Goal: Information Seeking & Learning: Check status

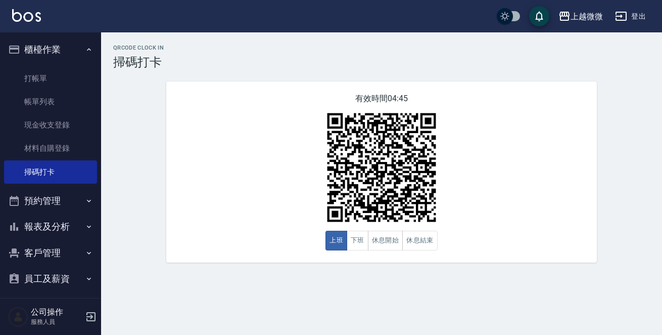
click at [65, 224] on button "報表及分析" at bounding box center [50, 226] width 93 height 26
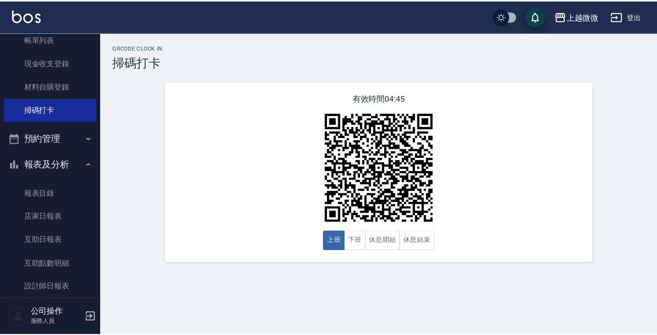
scroll to position [152, 0]
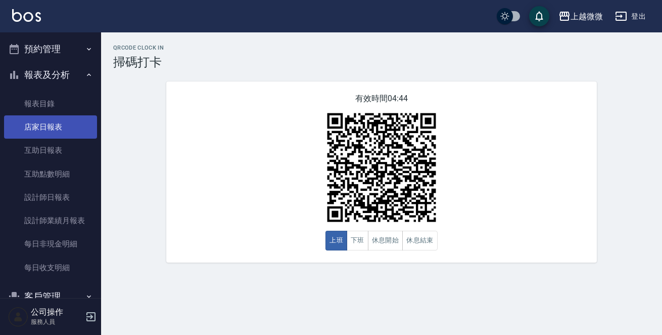
click at [55, 128] on link "店家日報表" at bounding box center [50, 126] width 93 height 23
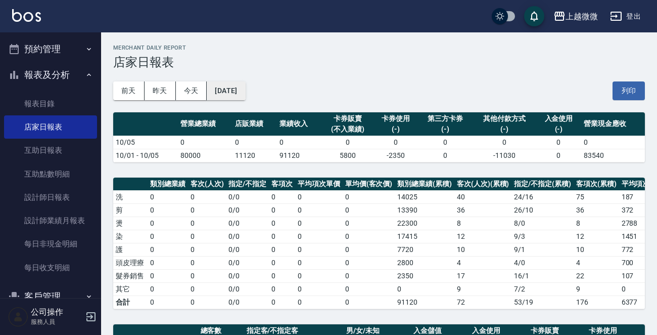
click at [233, 88] on button "[DATE]" at bounding box center [226, 90] width 38 height 19
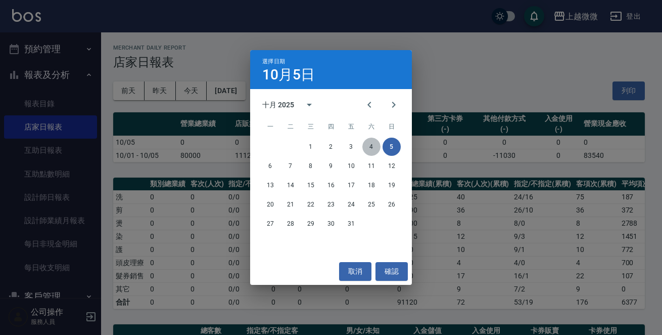
click at [370, 144] on button "4" at bounding box center [371, 146] width 18 height 18
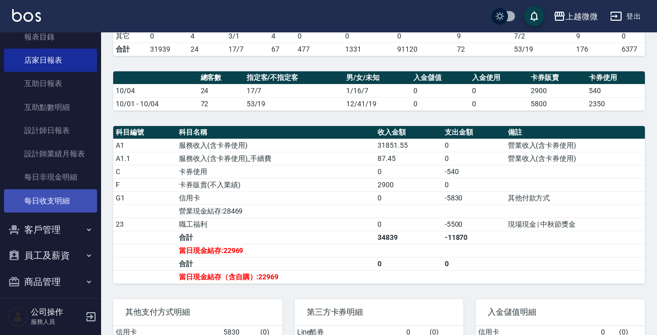
scroll to position [227, 0]
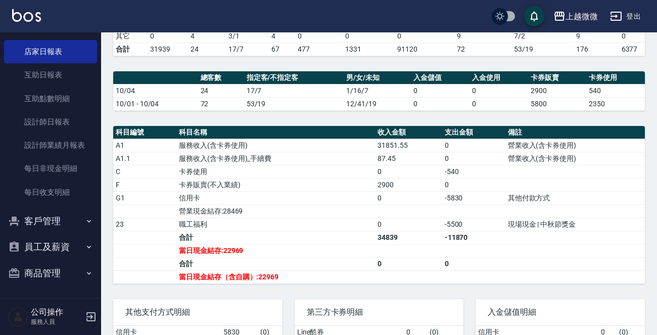
click at [91, 315] on icon "button" at bounding box center [91, 316] width 12 height 12
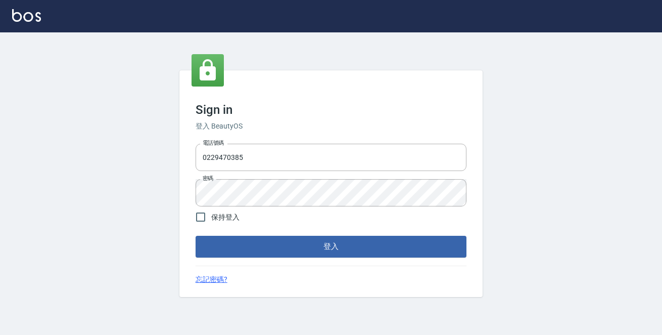
drag, startPoint x: 258, startPoint y: 154, endPoint x: 90, endPoint y: 141, distance: 167.9
click at [127, 145] on div "Sign in 登入 BeautyOS 電話號碼 0229470385 電話號碼 密碼 密碼 保持登入 登入 忘記密碼?" at bounding box center [331, 183] width 662 height 302
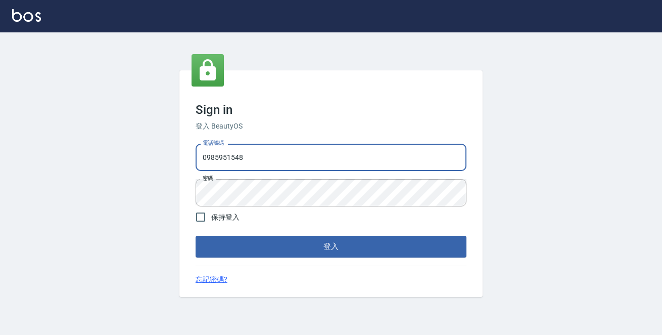
type input "0985951548"
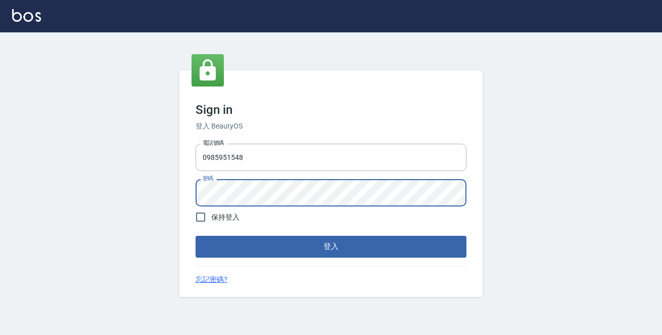
click at [196, 236] on button "登入" at bounding box center [331, 246] width 271 height 21
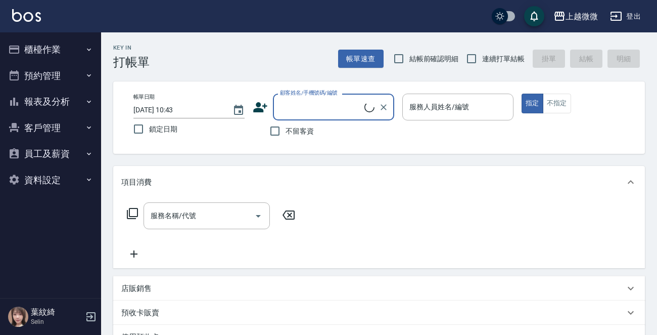
click at [74, 150] on button "員工及薪資" at bounding box center [50, 154] width 93 height 26
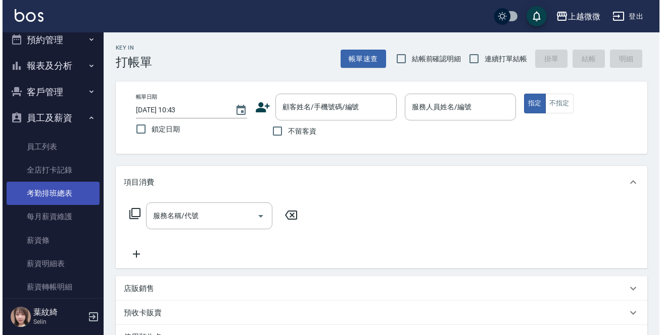
scroll to position [51, 0]
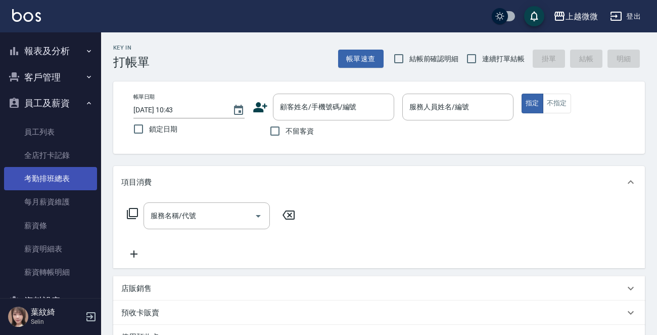
click at [55, 175] on link "考勤排班總表" at bounding box center [50, 178] width 93 height 23
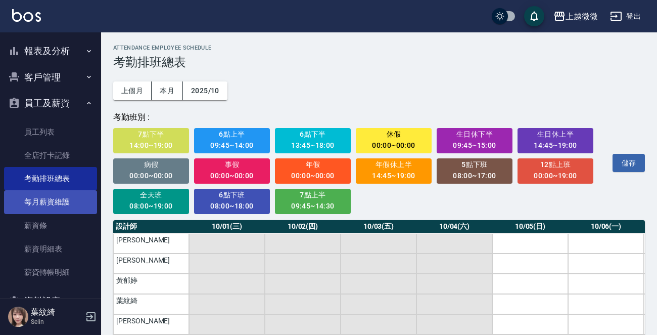
click at [55, 199] on link "每月薪資維護" at bounding box center [50, 201] width 93 height 23
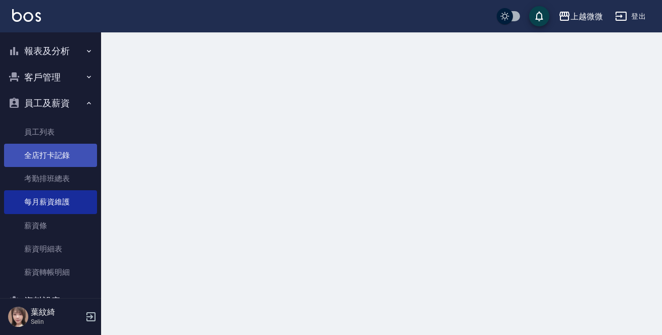
click at [57, 156] on link "全店打卡記錄" at bounding box center [50, 155] width 93 height 23
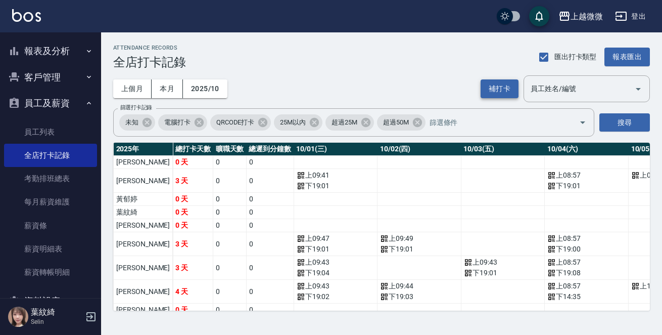
click at [499, 85] on button "補打卡" at bounding box center [500, 88] width 38 height 19
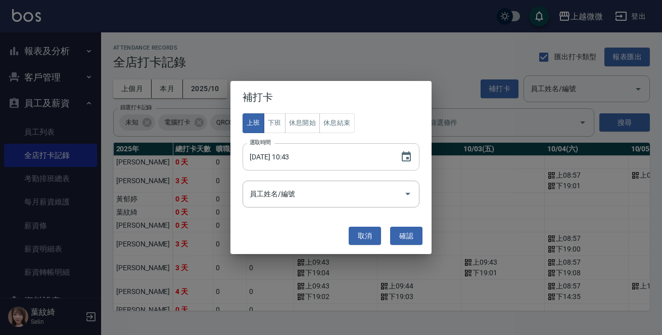
click at [332, 161] on input "2025/10/05 10:43" at bounding box center [317, 156] width 148 height 27
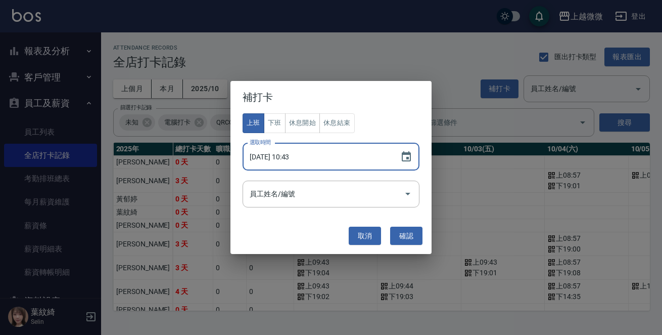
click at [290, 156] on input "2025/10/05 10:43" at bounding box center [317, 156] width 148 height 27
click at [289, 157] on input "2025/10/05 00:09" at bounding box center [317, 156] width 148 height 27
click at [288, 158] on input "2025/10/05 00:09" at bounding box center [317, 156] width 148 height 27
click at [286, 158] on input "2025/10/05 00:09" at bounding box center [317, 156] width 148 height 27
click at [314, 155] on input "2025/10/05 09:44" at bounding box center [317, 156] width 148 height 27
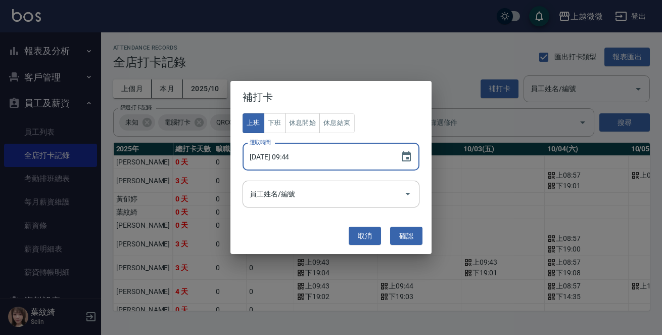
click at [310, 154] on input "2025/10/05 09:44" at bounding box center [317, 156] width 148 height 27
click at [301, 157] on input "2025/10/05 09:44" at bounding box center [317, 156] width 148 height 27
click at [288, 158] on input "2025/10/05 09:44" at bounding box center [317, 156] width 148 height 27
click at [301, 157] on input "2025/10/05 09:44" at bounding box center [317, 156] width 148 height 27
click at [299, 156] on input "2025/10/05 09:44" at bounding box center [317, 156] width 148 height 27
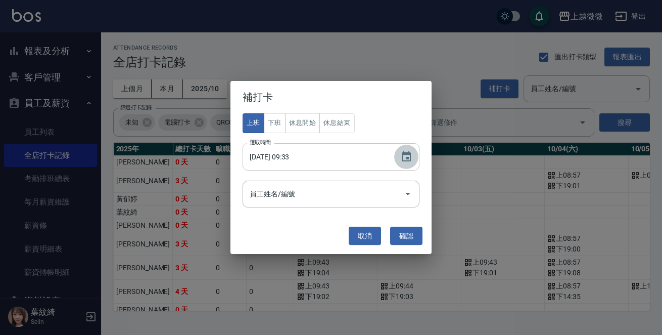
click at [401, 153] on icon "Choose date, selected date is 2025-10-05" at bounding box center [406, 157] width 12 height 12
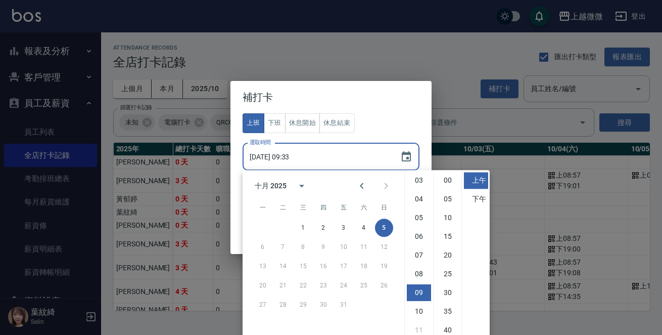
scroll to position [56, 0]
click at [448, 273] on li "40" at bounding box center [448, 273] width 24 height 17
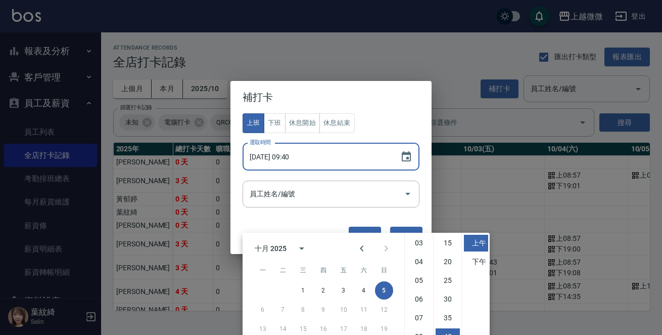
drag, startPoint x: 310, startPoint y: 154, endPoint x: 301, endPoint y: 156, distance: 9.3
click at [310, 154] on input "2025/10/05 09:40" at bounding box center [317, 156] width 148 height 27
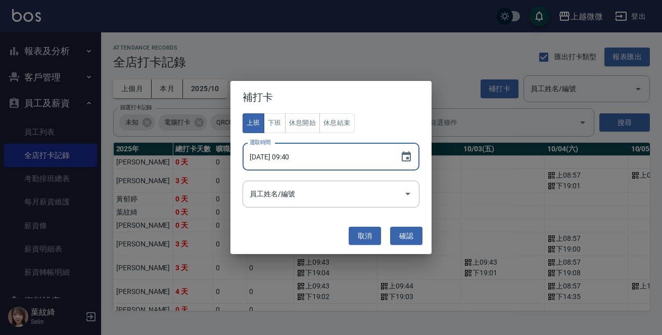
click at [301, 156] on input "2025/10/05 09:40" at bounding box center [317, 156] width 148 height 27
click at [300, 157] on input "2025/10/05 09:40" at bounding box center [317, 156] width 148 height 27
click at [293, 156] on input "2025/10/05 04:04" at bounding box center [317, 156] width 148 height 27
click at [291, 156] on input "2025/10/05 00:09" at bounding box center [317, 156] width 148 height 27
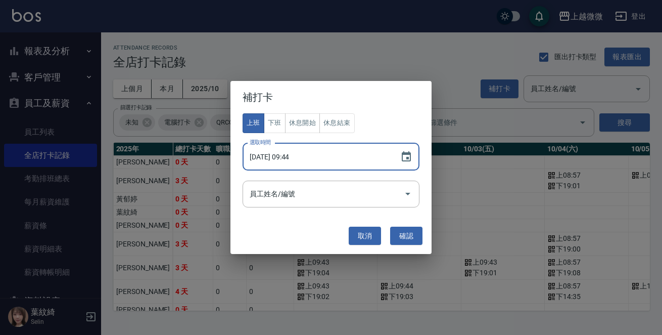
click at [301, 157] on input "2025/10/05 09:44" at bounding box center [317, 156] width 148 height 27
type input "2025/10/05 09:44"
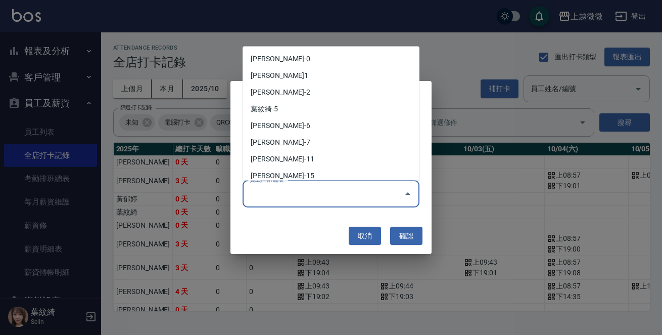
click at [302, 197] on input "員工姓名/編號" at bounding box center [323, 194] width 153 height 18
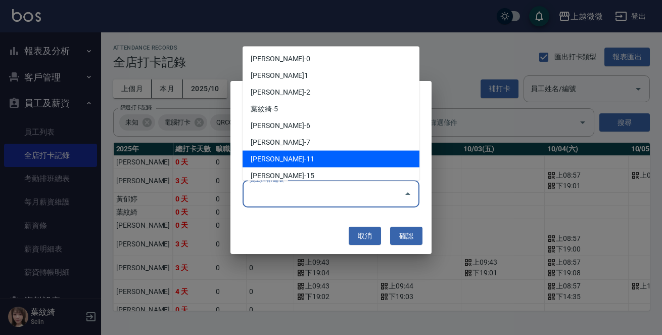
click at [286, 159] on li "史雅萱-11" at bounding box center [331, 159] width 177 height 17
type input "史雅萱"
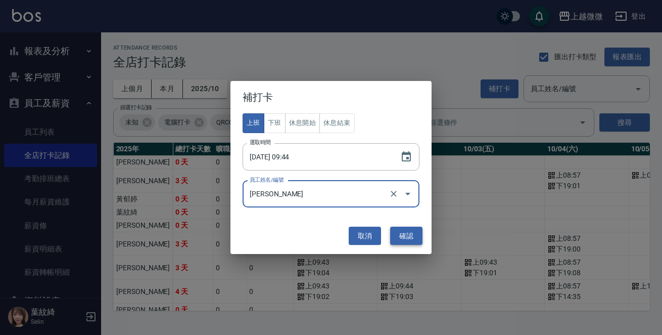
click at [409, 232] on button "確認" at bounding box center [406, 235] width 32 height 19
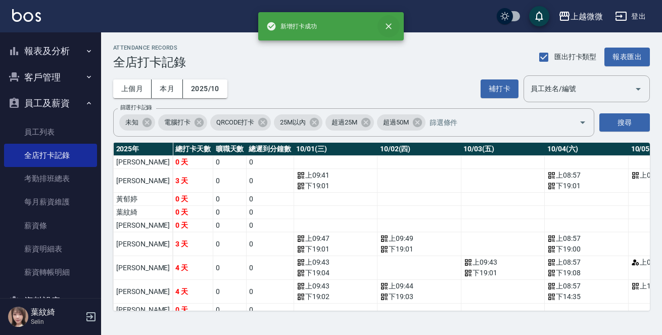
click at [388, 25] on icon "close" at bounding box center [389, 26] width 6 height 6
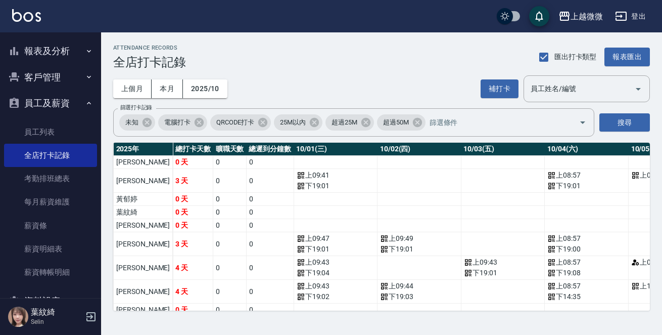
click at [367, 68] on div "ATTENDANCE RECORDS 全店打卡記錄 匯出打卡類型 報表匯出" at bounding box center [381, 56] width 537 height 25
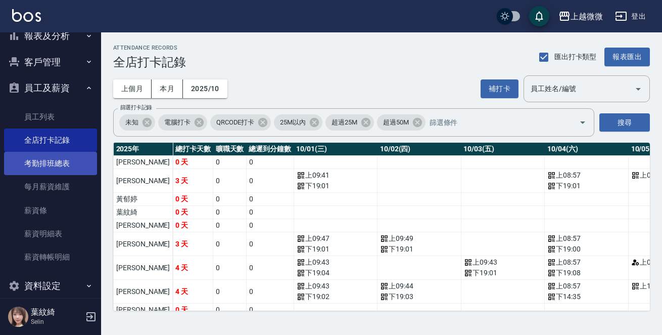
scroll to position [78, 0]
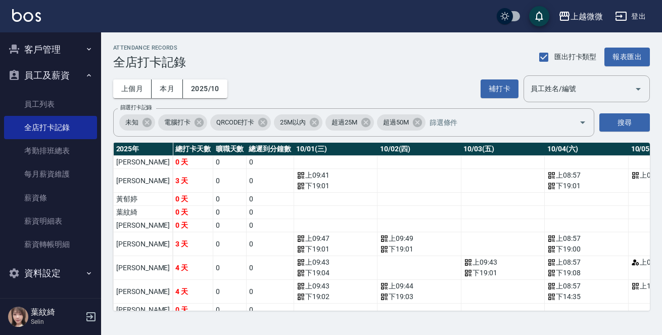
click at [619, 11] on icon "button" at bounding box center [621, 16] width 12 height 12
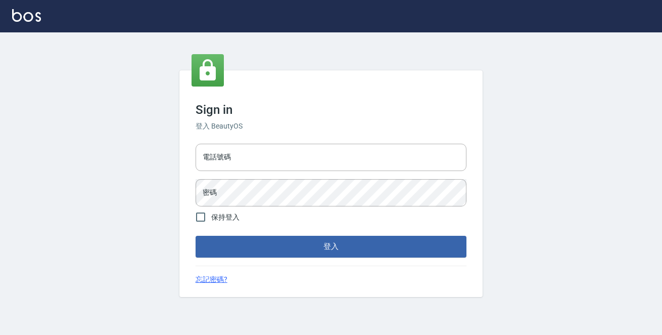
type input "0229470385"
click at [282, 241] on button "登入" at bounding box center [331, 246] width 271 height 21
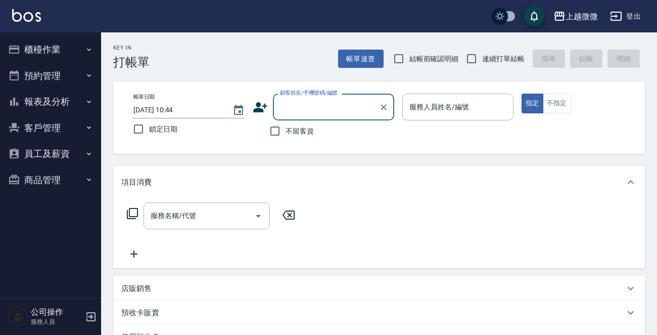
click at [59, 124] on button "客戶管理" at bounding box center [50, 128] width 93 height 26
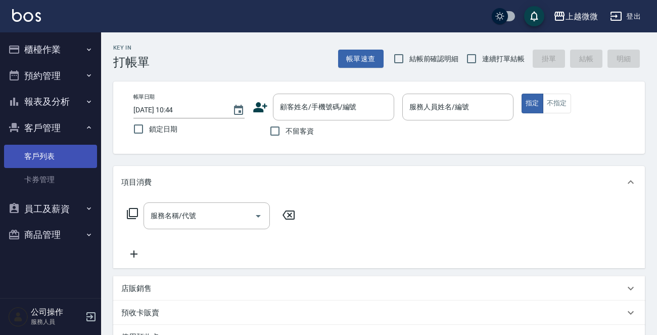
click at [66, 161] on link "客戶列表" at bounding box center [50, 156] width 93 height 23
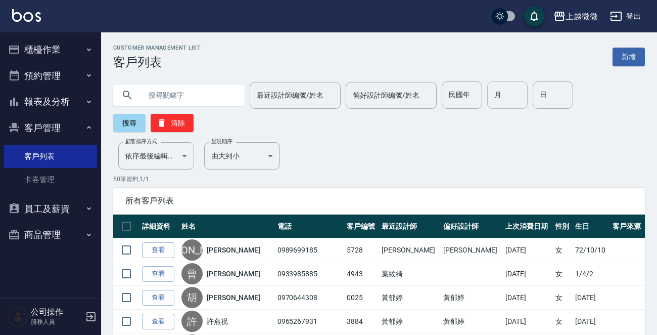
click at [487, 96] on input "月" at bounding box center [507, 94] width 40 height 27
type input "10"
click at [542, 93] on input "日" at bounding box center [553, 94] width 40 height 27
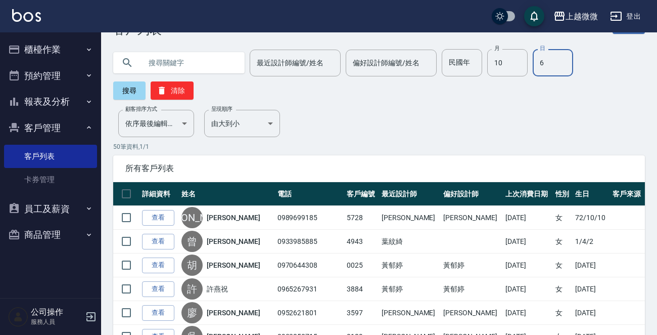
scroll to position [51, 0]
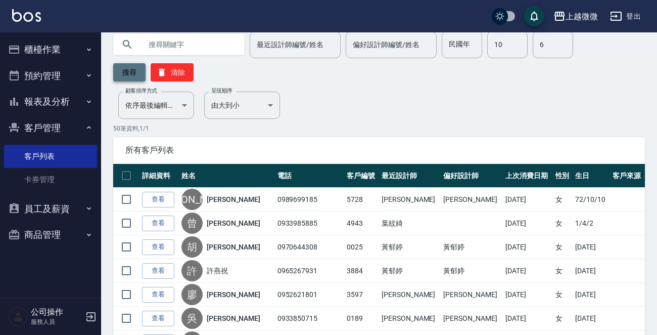
click at [124, 73] on button "搜尋" at bounding box center [129, 72] width 32 height 18
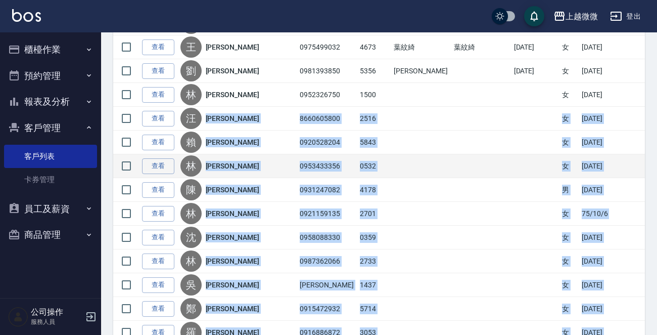
scroll to position [172, 0]
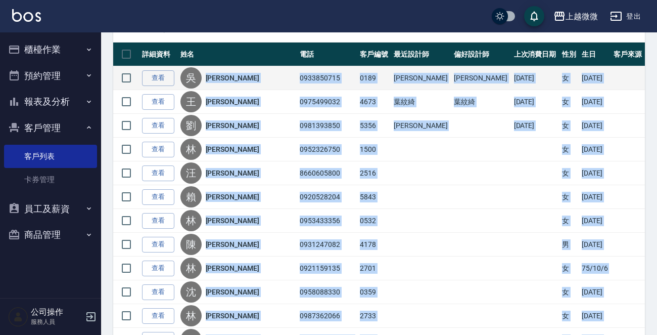
drag, startPoint x: 334, startPoint y: 272, endPoint x: 209, endPoint y: 76, distance: 233.2
click at [209, 76] on tbody "查看 [PERSON_NAME] 0933850715 0189 [PERSON_NAME] [PERSON_NAME] [DATE] 女 [DATE] 查看…" at bounding box center [379, 303] width 532 height 475
copy tbody "lor 9668114799 7599 ips dol 7519/23/14 s 44/73/8 am c adi 7583271137 1614 eli s…"
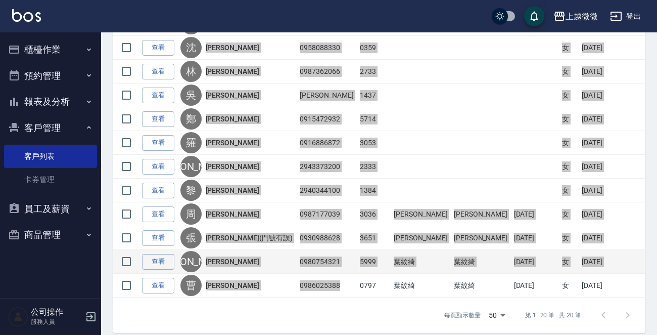
scroll to position [425, 0]
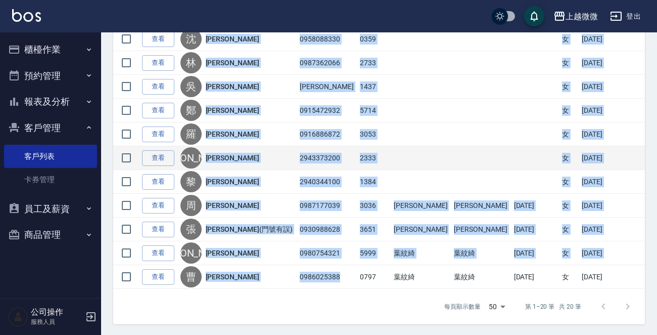
click at [396, 146] on td at bounding box center [421, 158] width 60 height 24
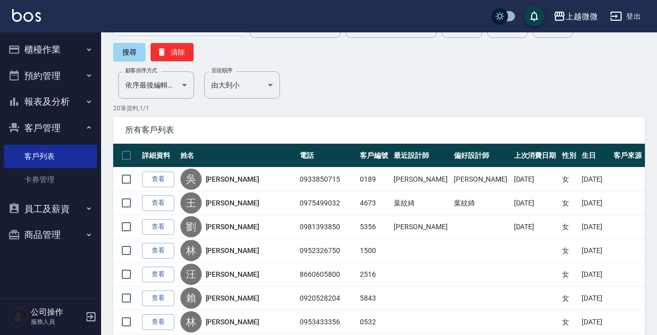
scroll to position [0, 0]
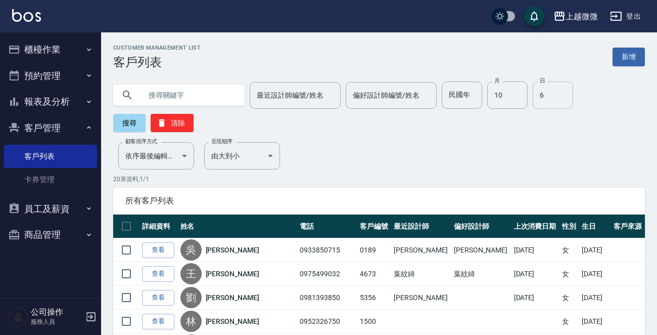
click at [533, 98] on input "6" at bounding box center [553, 94] width 40 height 27
click at [132, 120] on button "搜尋" at bounding box center [129, 123] width 32 height 18
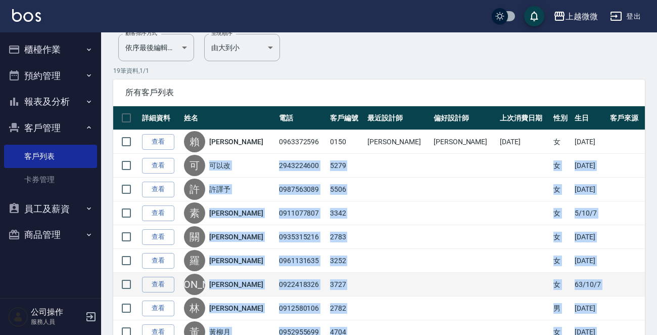
scroll to position [98, 0]
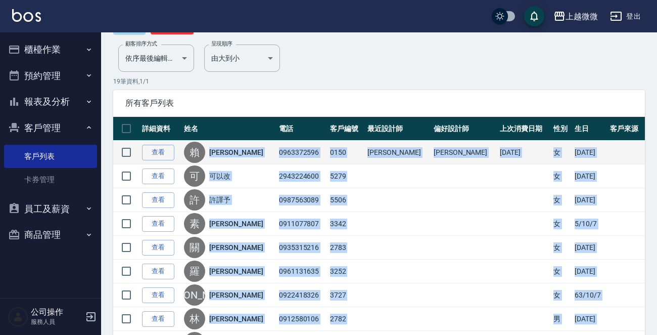
drag, startPoint x: 301, startPoint y: 275, endPoint x: 217, endPoint y: 158, distance: 144.2
copy tbody "[PERSON_NAME]0963372596 0150 [PERSON_NAME] [PERSON_NAME] [DATE] 女 [DATE] 查看 可 可…"
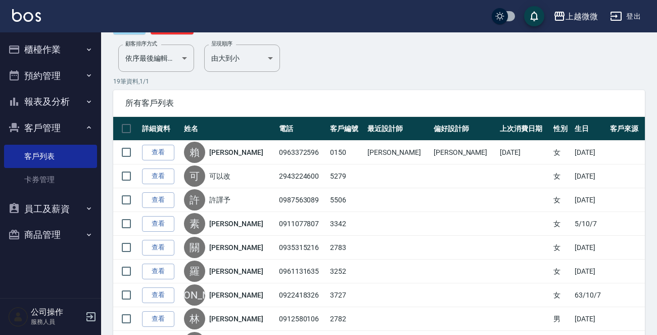
click at [346, 83] on p "19 筆資料, 1 / 1" at bounding box center [379, 81] width 532 height 9
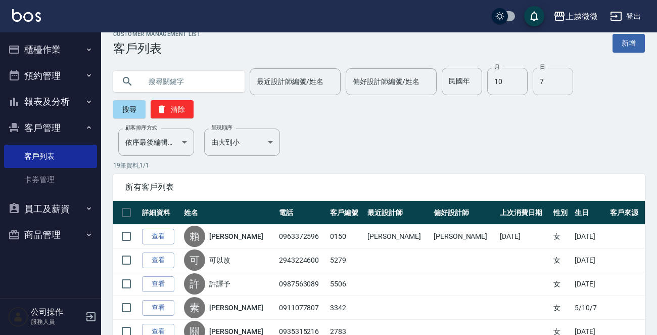
scroll to position [0, 0]
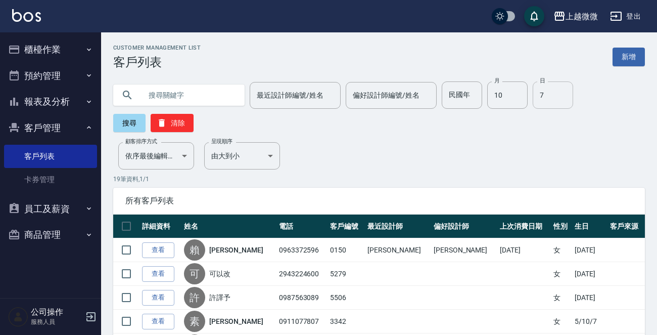
click at [538, 90] on input "7" at bounding box center [553, 94] width 40 height 27
type input "8"
click at [139, 126] on button "搜尋" at bounding box center [129, 123] width 32 height 18
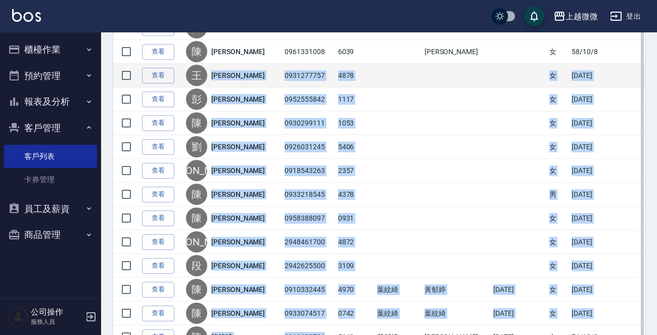
scroll to position [152, 0]
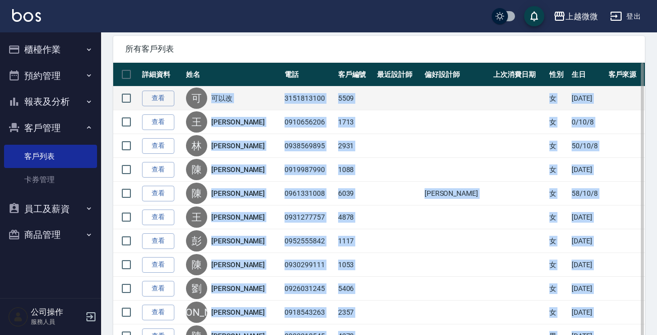
drag, startPoint x: 301, startPoint y: 272, endPoint x: 217, endPoint y: 100, distance: 191.7
click at [217, 100] on tbody "查看 可 可以改 3151813100 5509 女 [DATE] 查看 王 [PERSON_NAME] 0910656206 1713 女 0/10/8 查…" at bounding box center [379, 288] width 532 height 404
copy tbody "可以改 3151813100 5509 女 [DATE] 查看 王 [PERSON_NAME] 0910656206 1713 女 0/10/8 查看 [PE…"
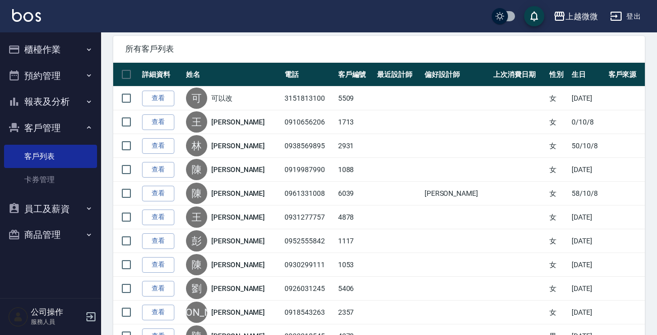
click at [384, 28] on div "上越微微 登出" at bounding box center [328, 16] width 657 height 32
click at [384, 45] on span "所有客戶列表" at bounding box center [378, 49] width 507 height 10
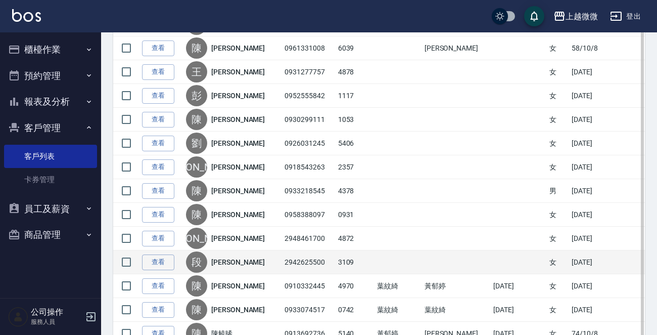
scroll to position [354, 0]
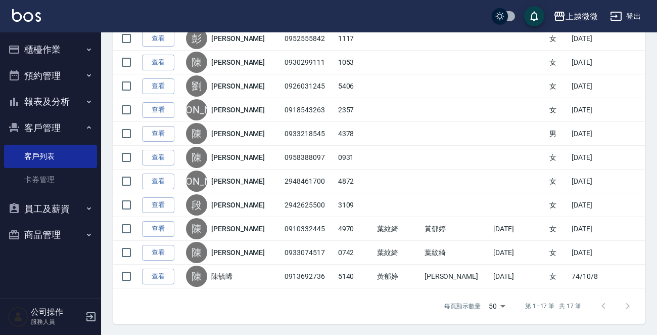
click at [331, 316] on div "每頁顯示數量 50 50 第 1–17 筆 共 17 筆" at bounding box center [379, 305] width 532 height 35
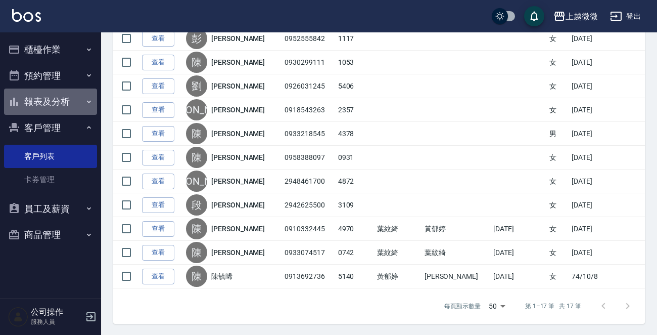
click at [59, 97] on button "報表及分析" at bounding box center [50, 101] width 93 height 26
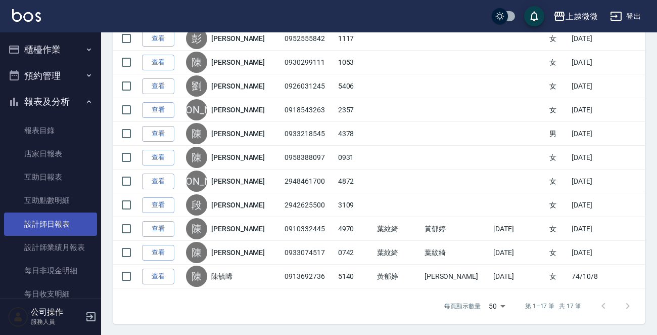
click at [57, 225] on link "設計師日報表" at bounding box center [50, 223] width 93 height 23
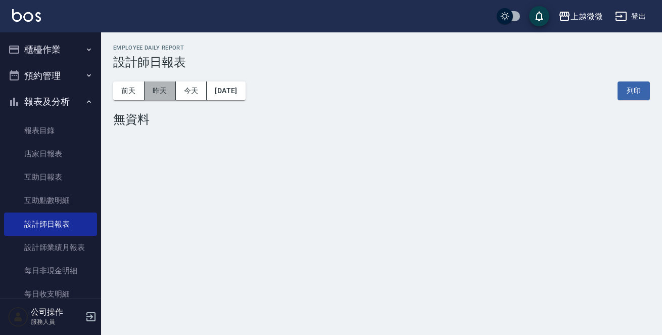
click at [172, 85] on button "昨天" at bounding box center [160, 90] width 31 height 19
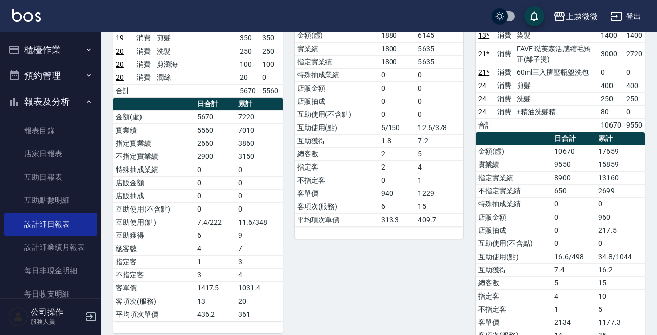
scroll to position [202, 0]
